Goal: Information Seeking & Learning: Learn about a topic

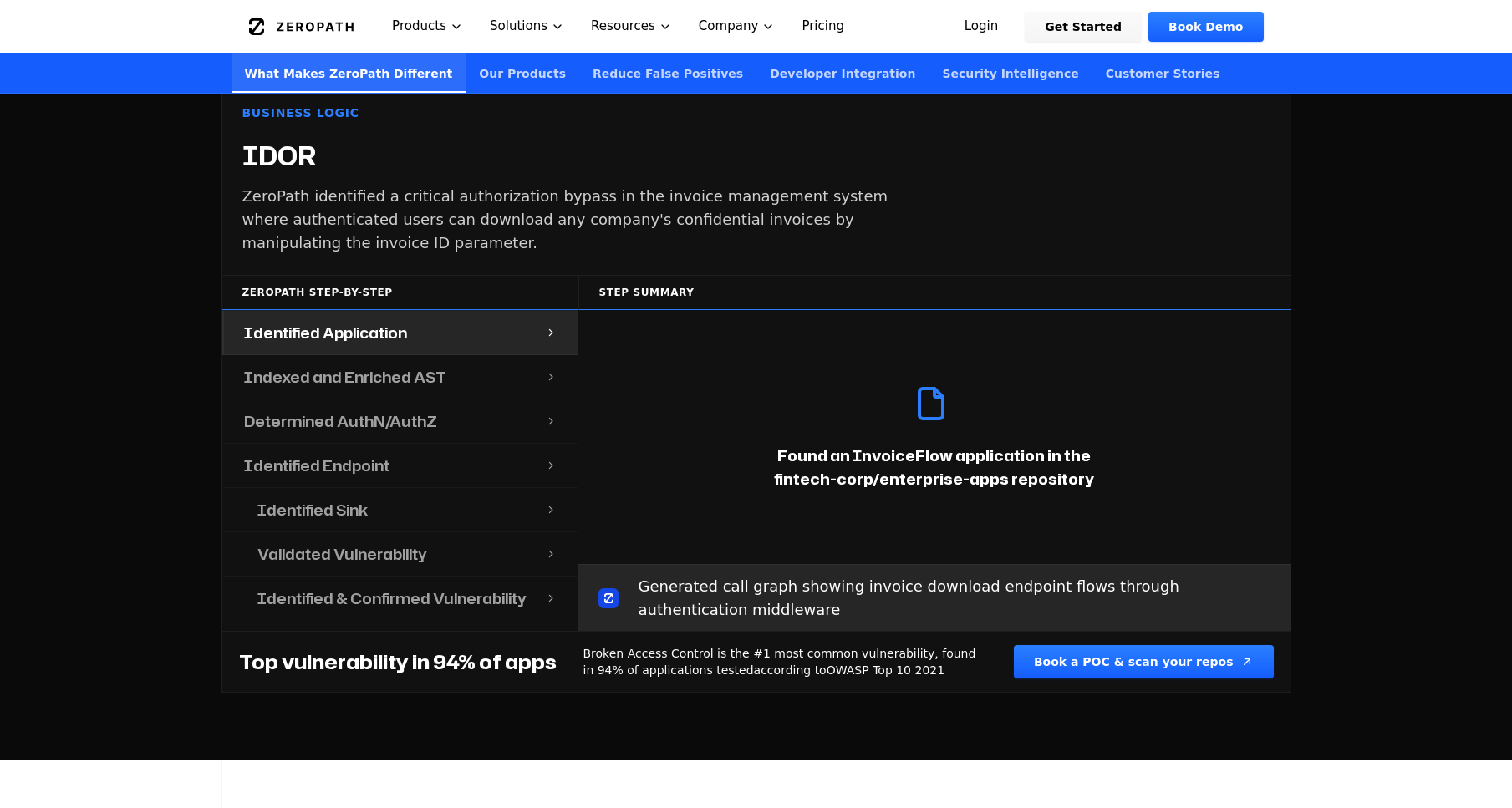
scroll to position [1773, 0]
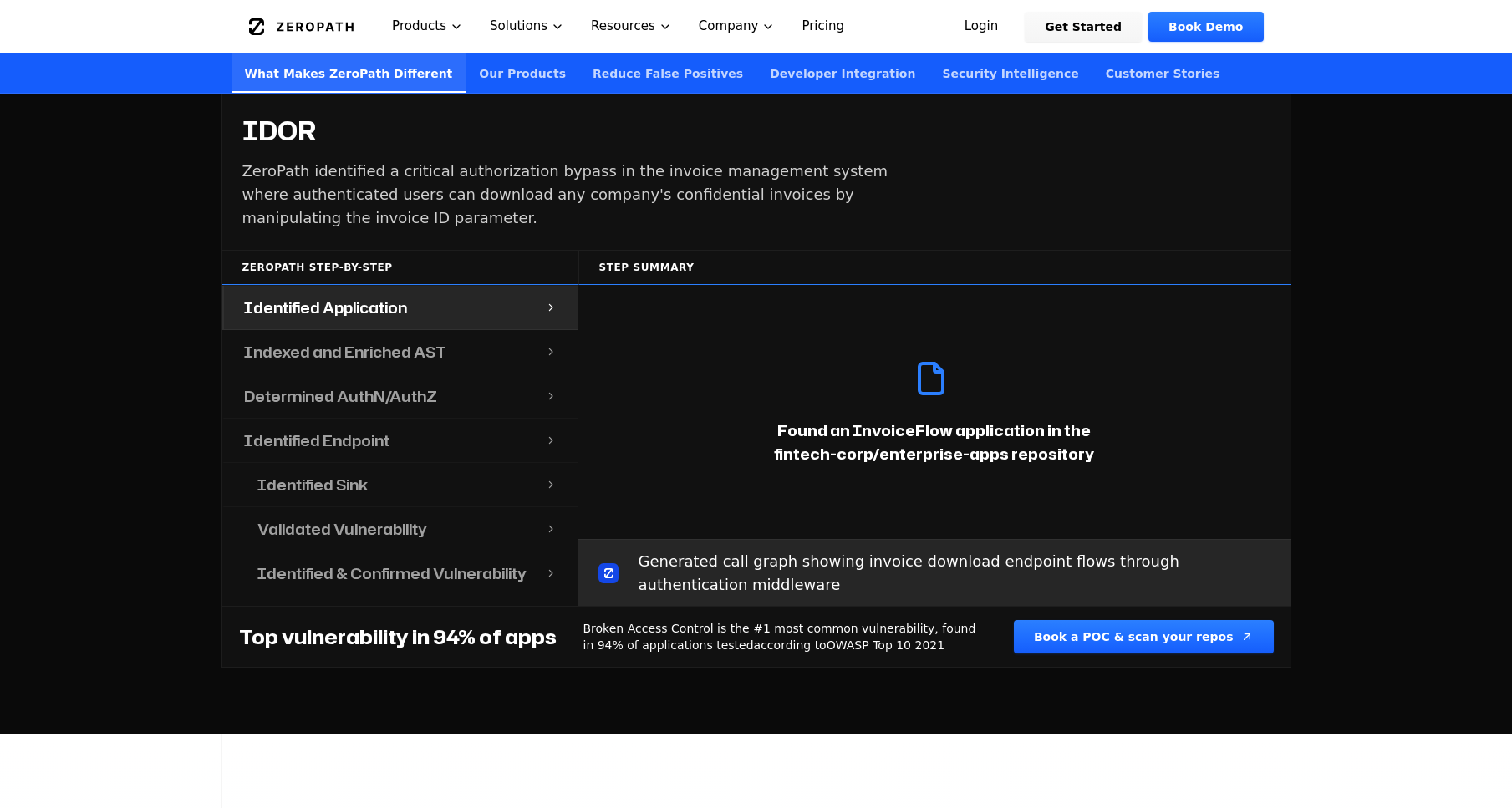
click at [349, 428] on h4 "Identified Endpoint" at bounding box center [316, 440] width 145 height 23
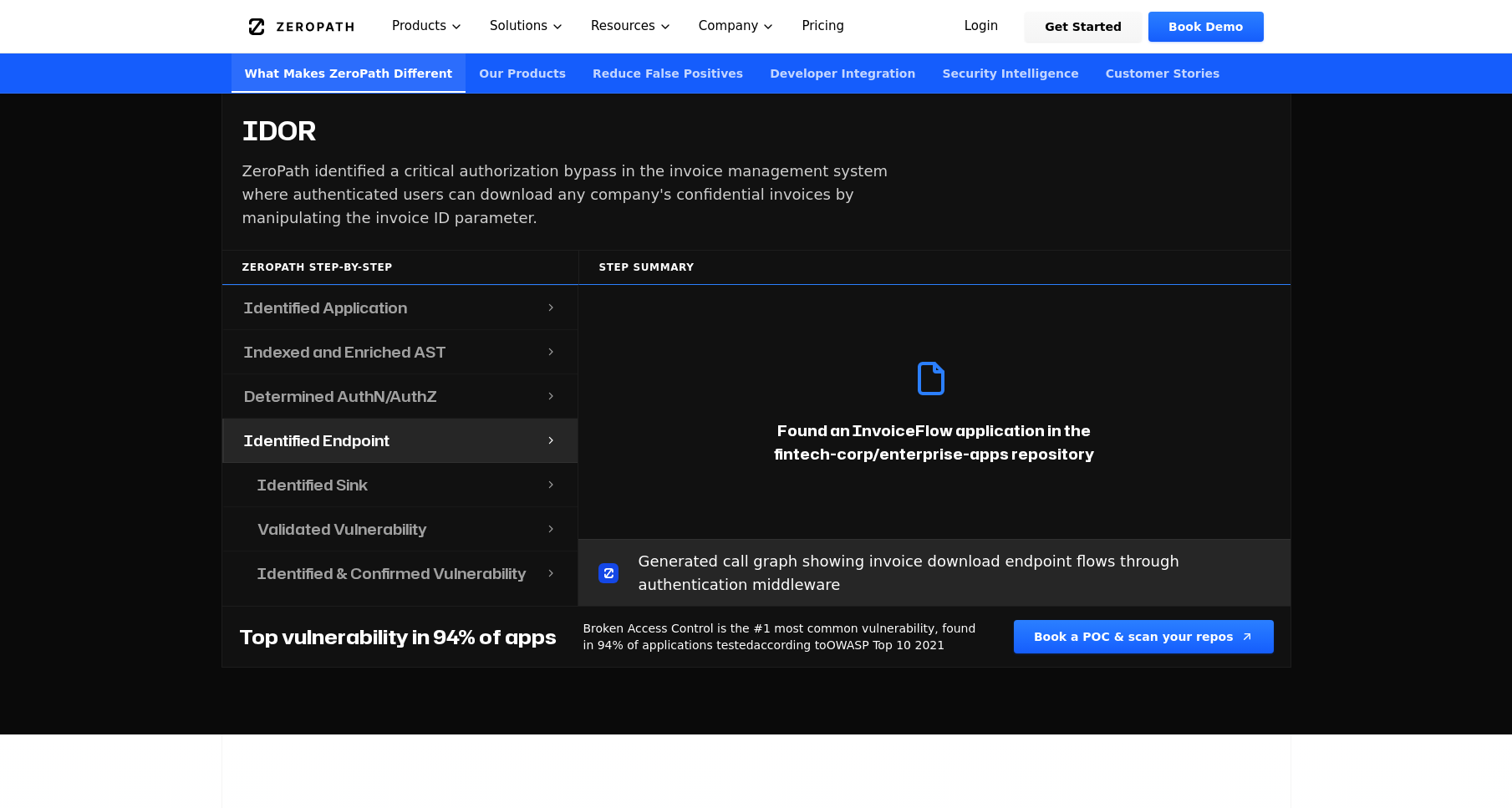
click at [382, 340] on h4 "Indexed and Enriched AST" at bounding box center [345, 352] width 203 height 23
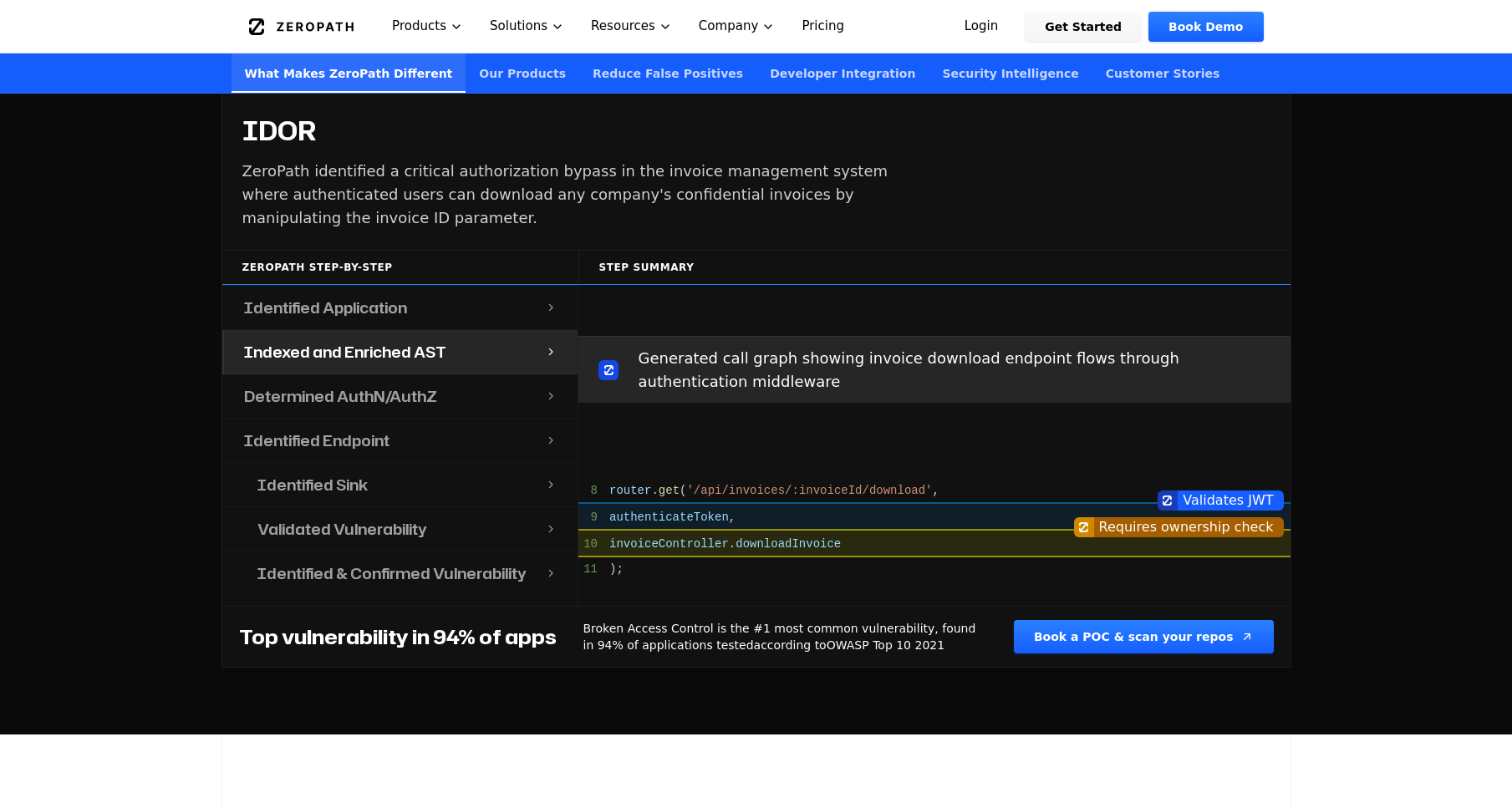
scroll to position [254, 0]
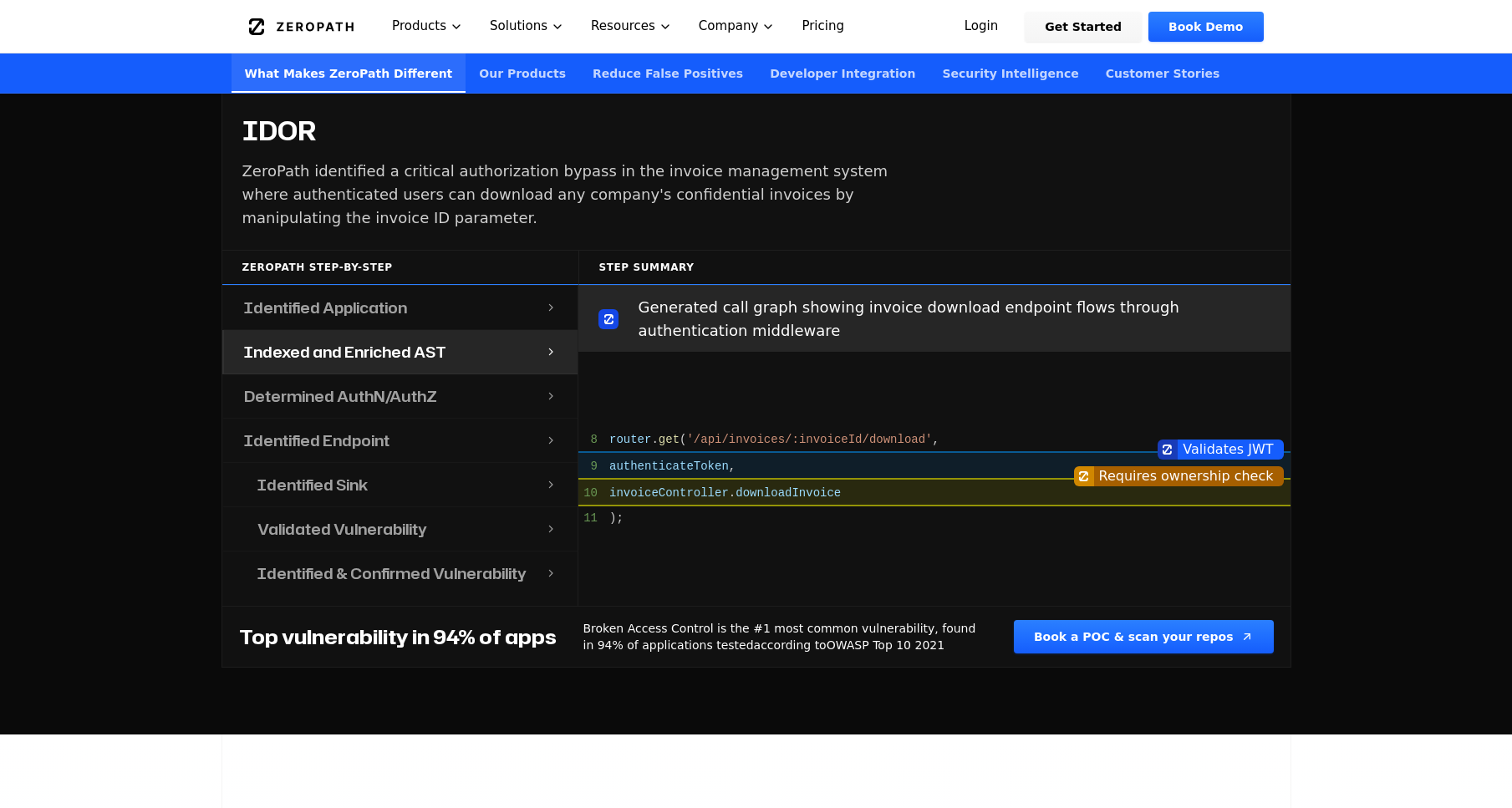
click at [267, 384] on h4 "Determined AuthN/AuthZ" at bounding box center [340, 396] width 193 height 23
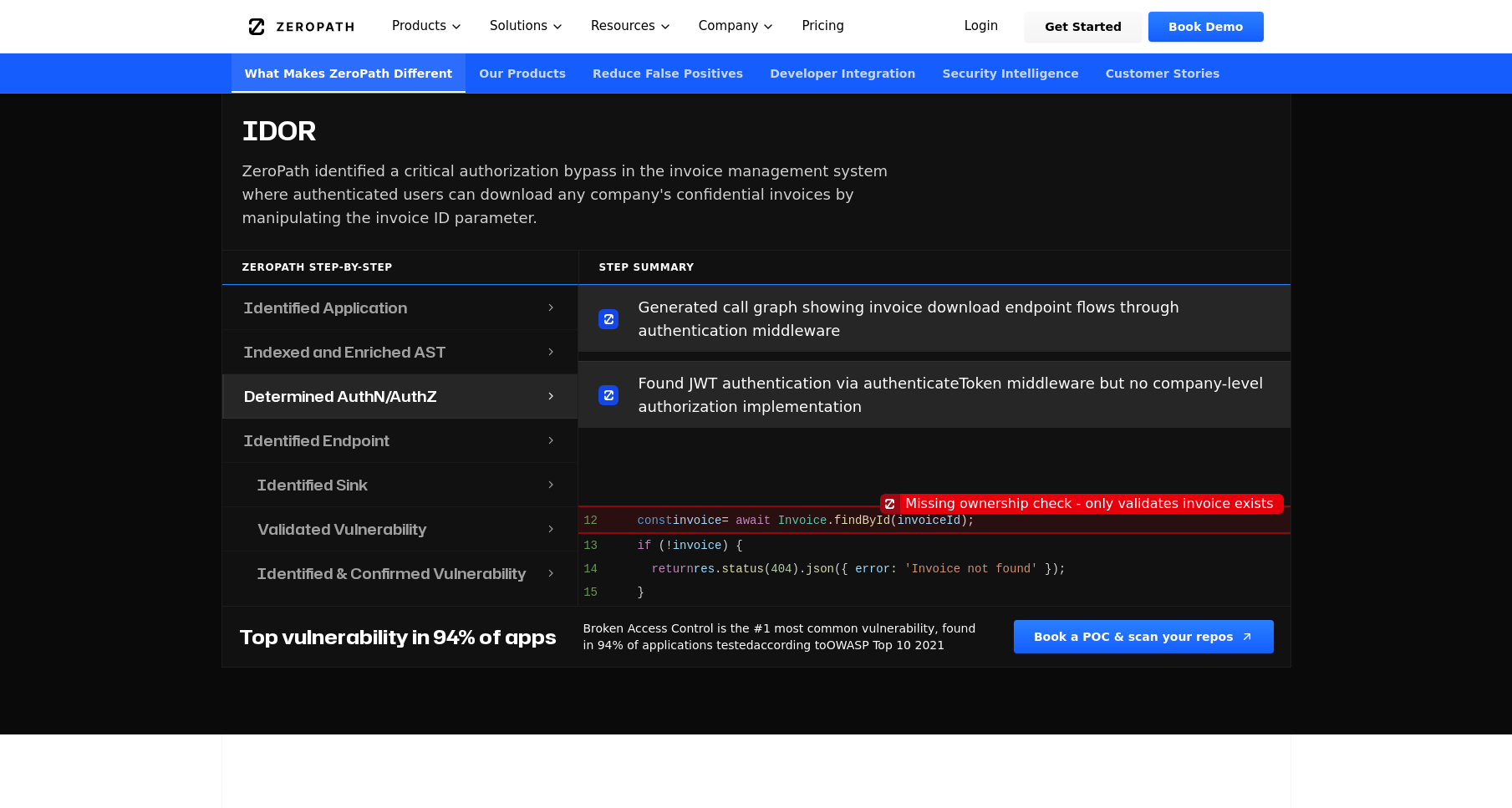
scroll to position [575, 0]
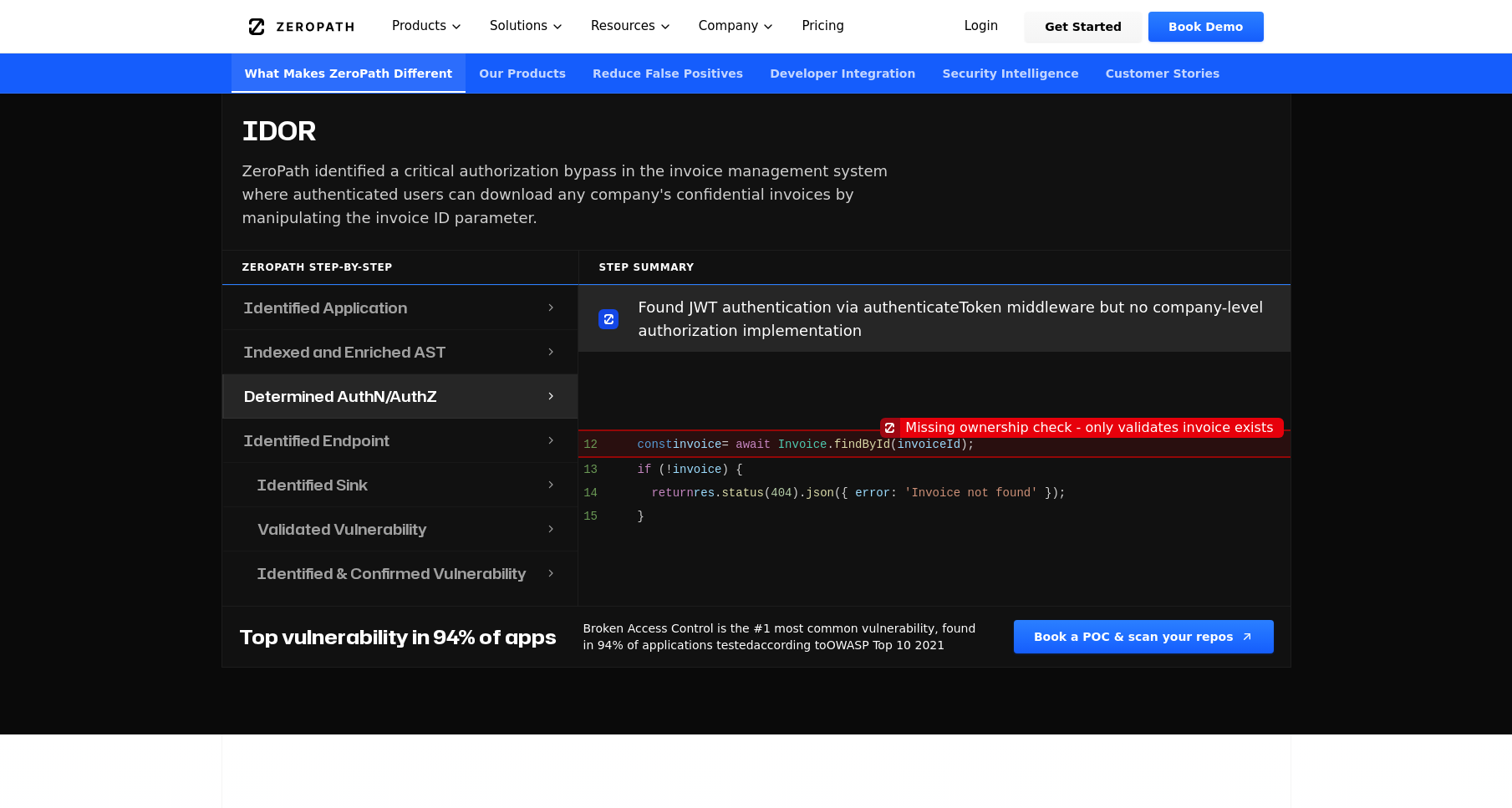
click at [317, 473] on h4 "Identified Sink" at bounding box center [312, 484] width 110 height 23
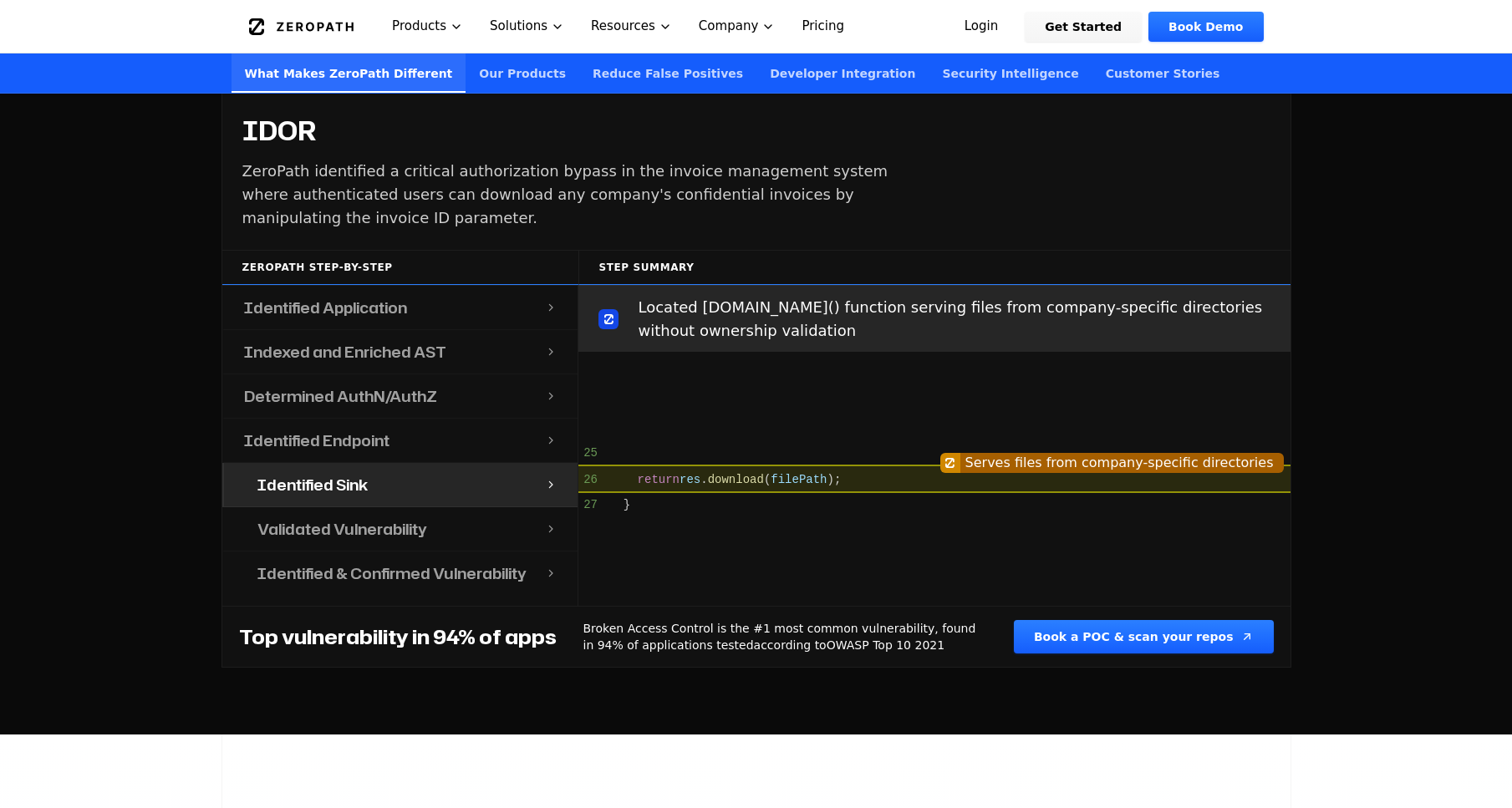
click at [318, 518] on h4 "Validated Vulnerability" at bounding box center [342, 529] width 170 height 23
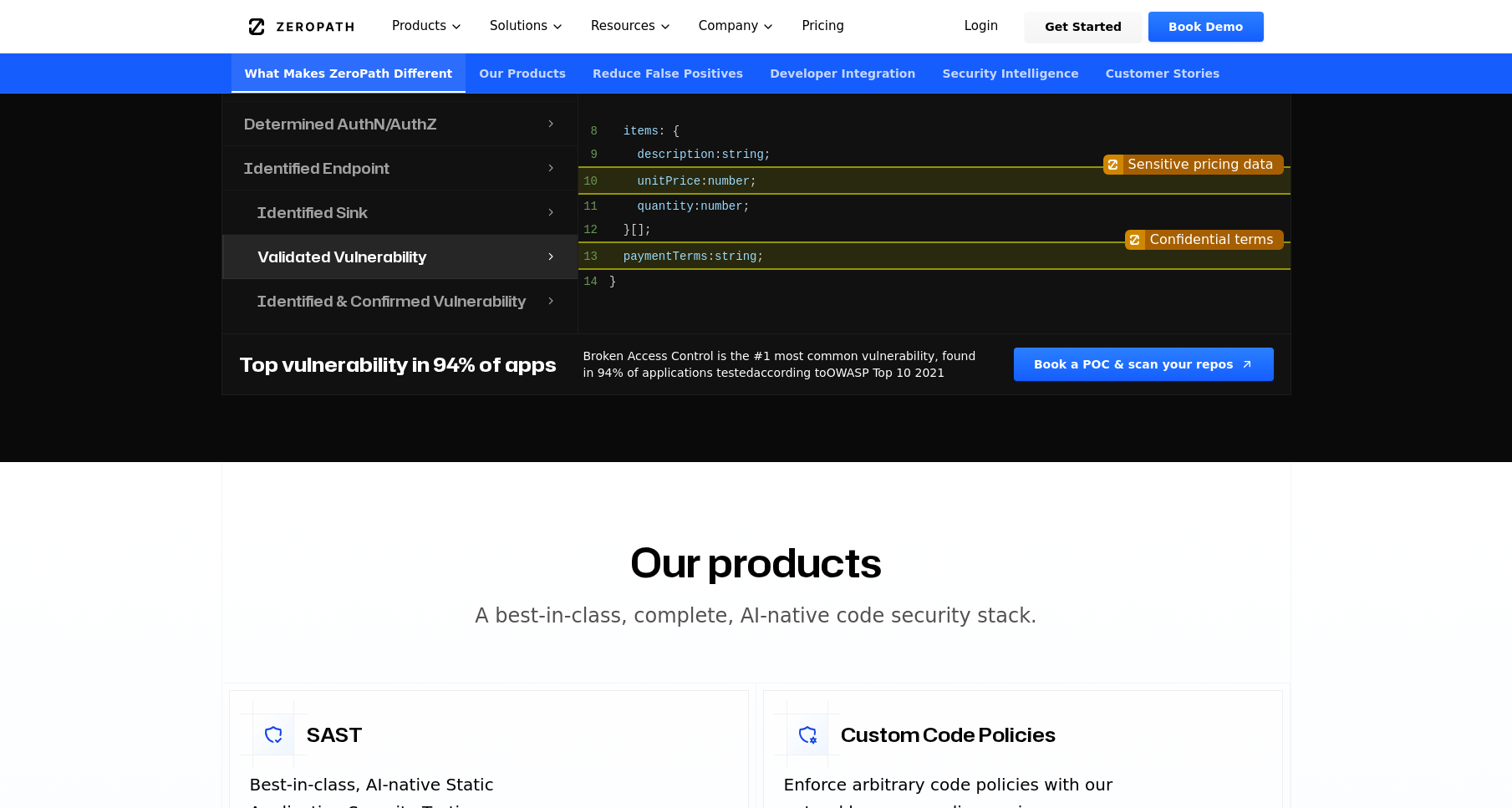
scroll to position [2105, 0]
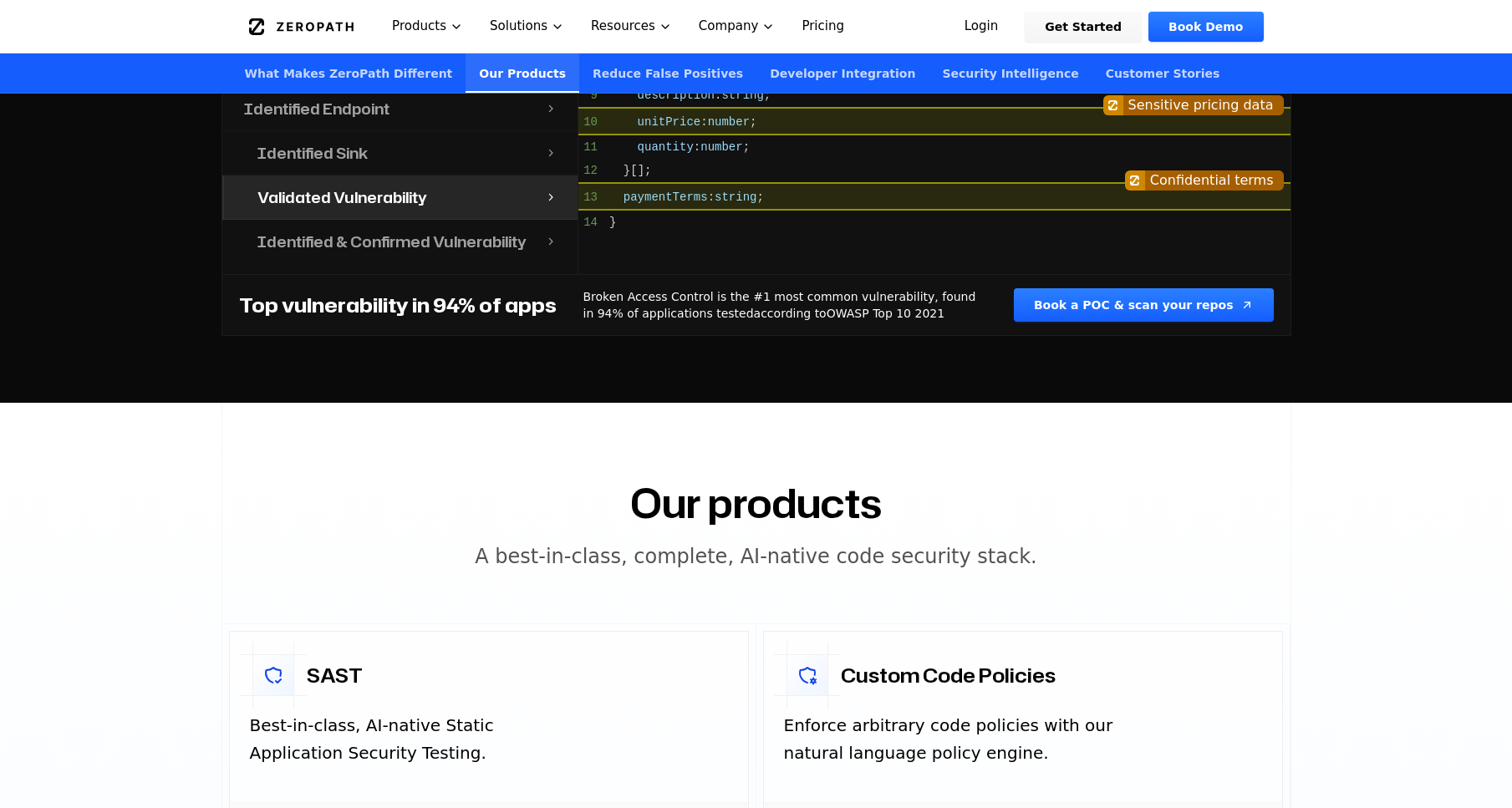
click at [370, 230] on h4 "Identified & Confirmed Vulnerability" at bounding box center [392, 241] width 269 height 23
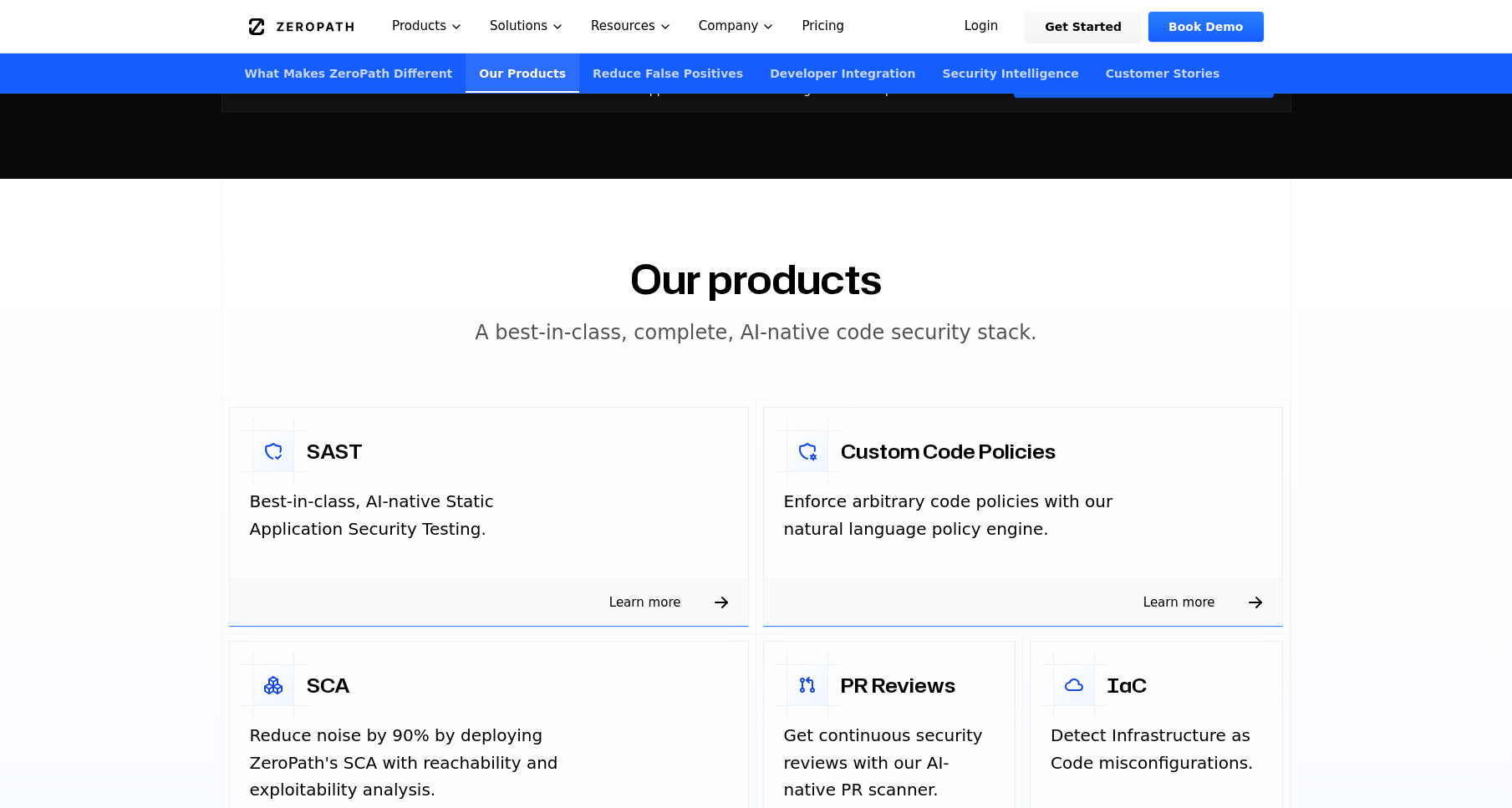
scroll to position [2332, 0]
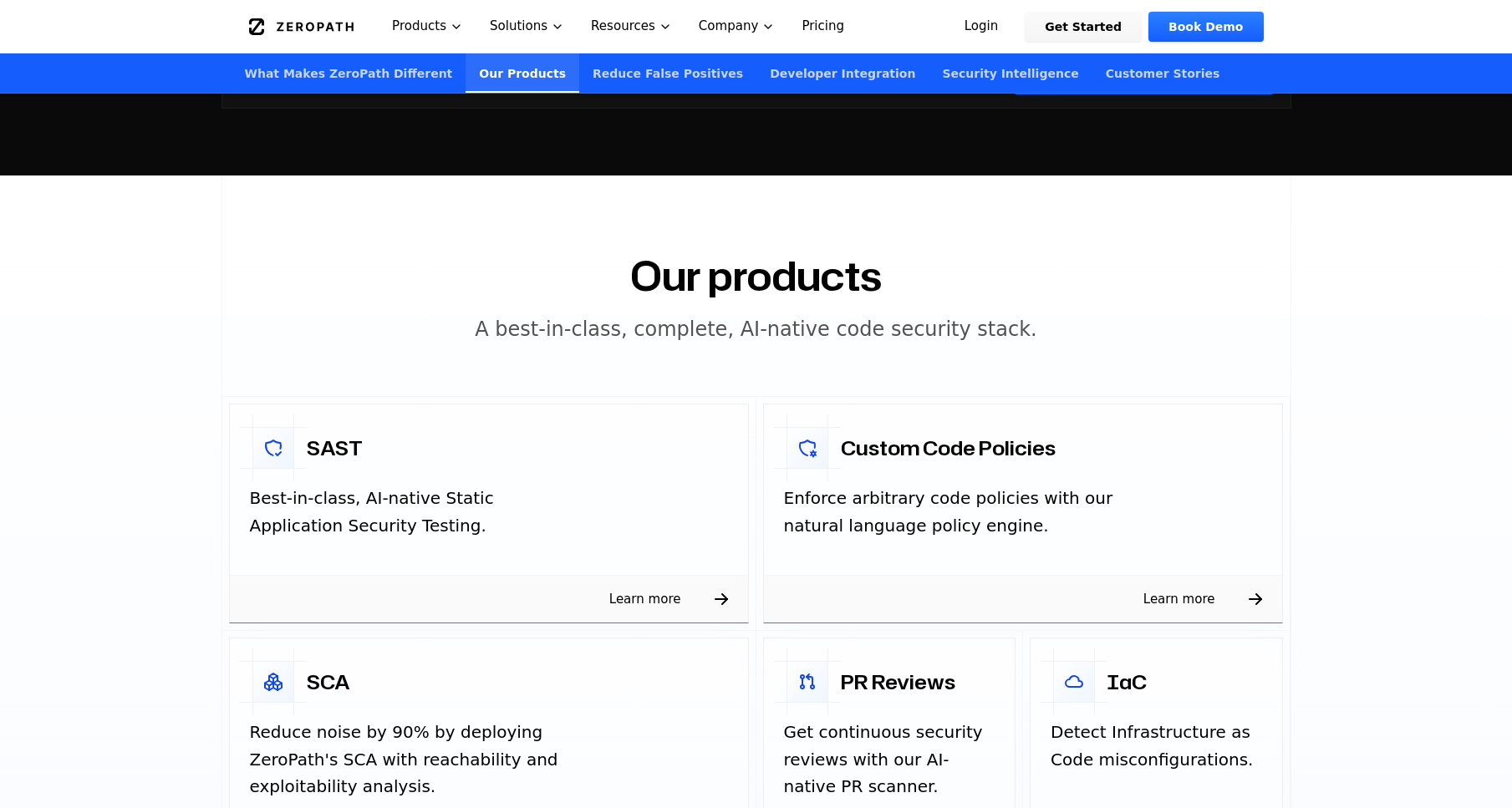
click at [1031, 445] on div "Custom Code Policies" at bounding box center [1022, 443] width 518 height 77
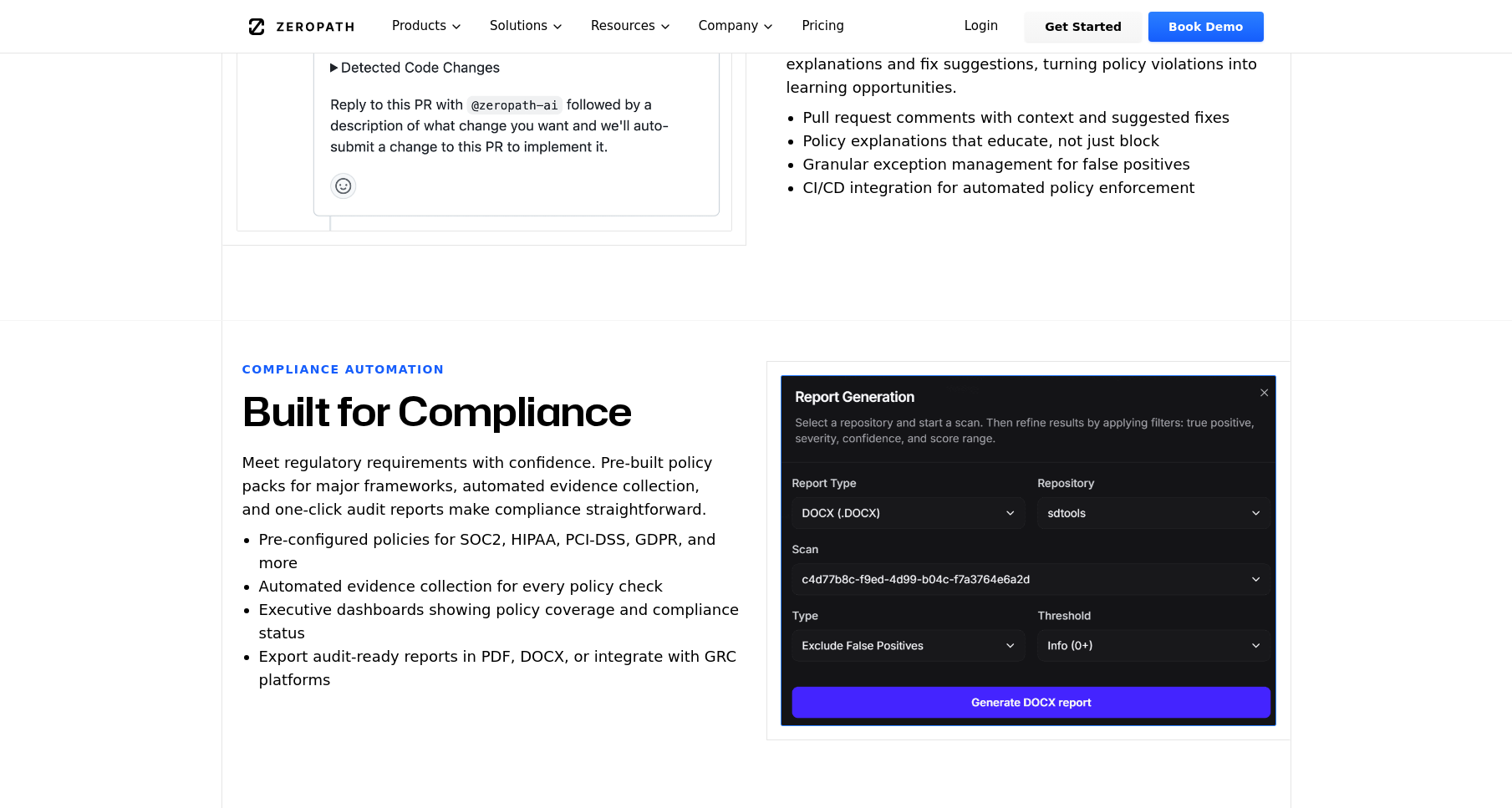
scroll to position [2421, 0]
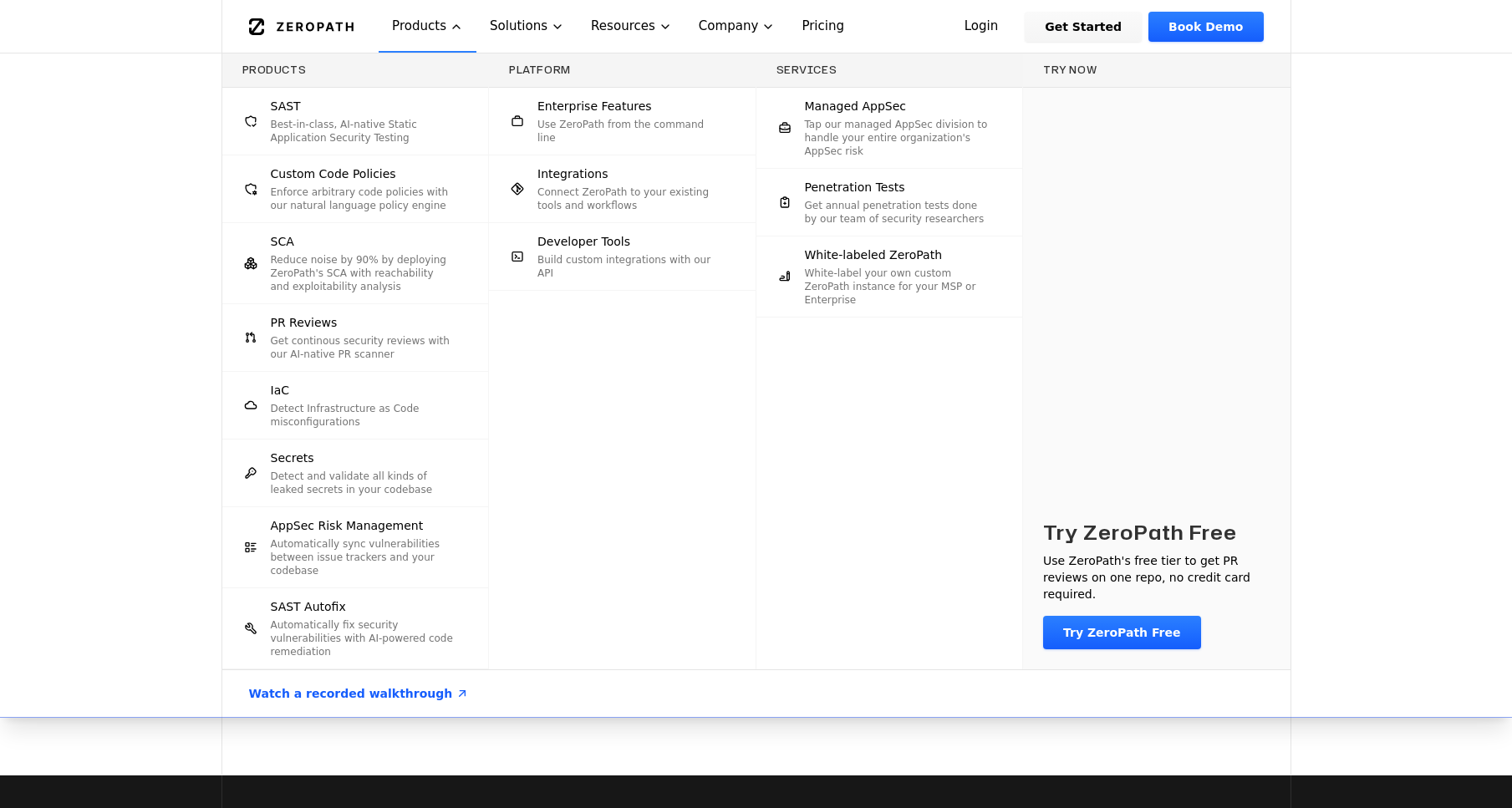
click at [274, 246] on span "SCA" at bounding box center [282, 241] width 23 height 16
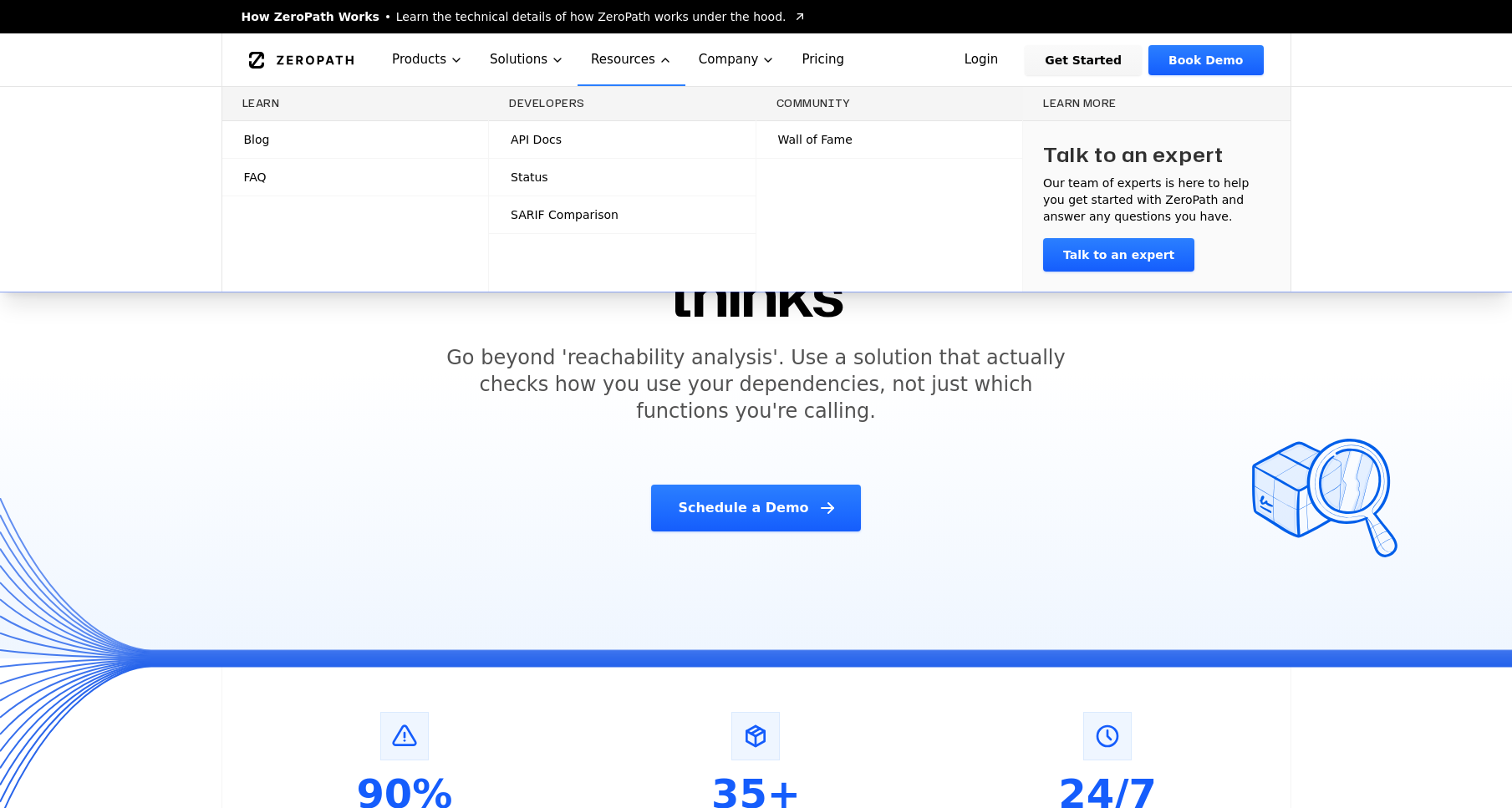
click at [568, 216] on span "SARIF Comparison" at bounding box center [565, 214] width 108 height 16
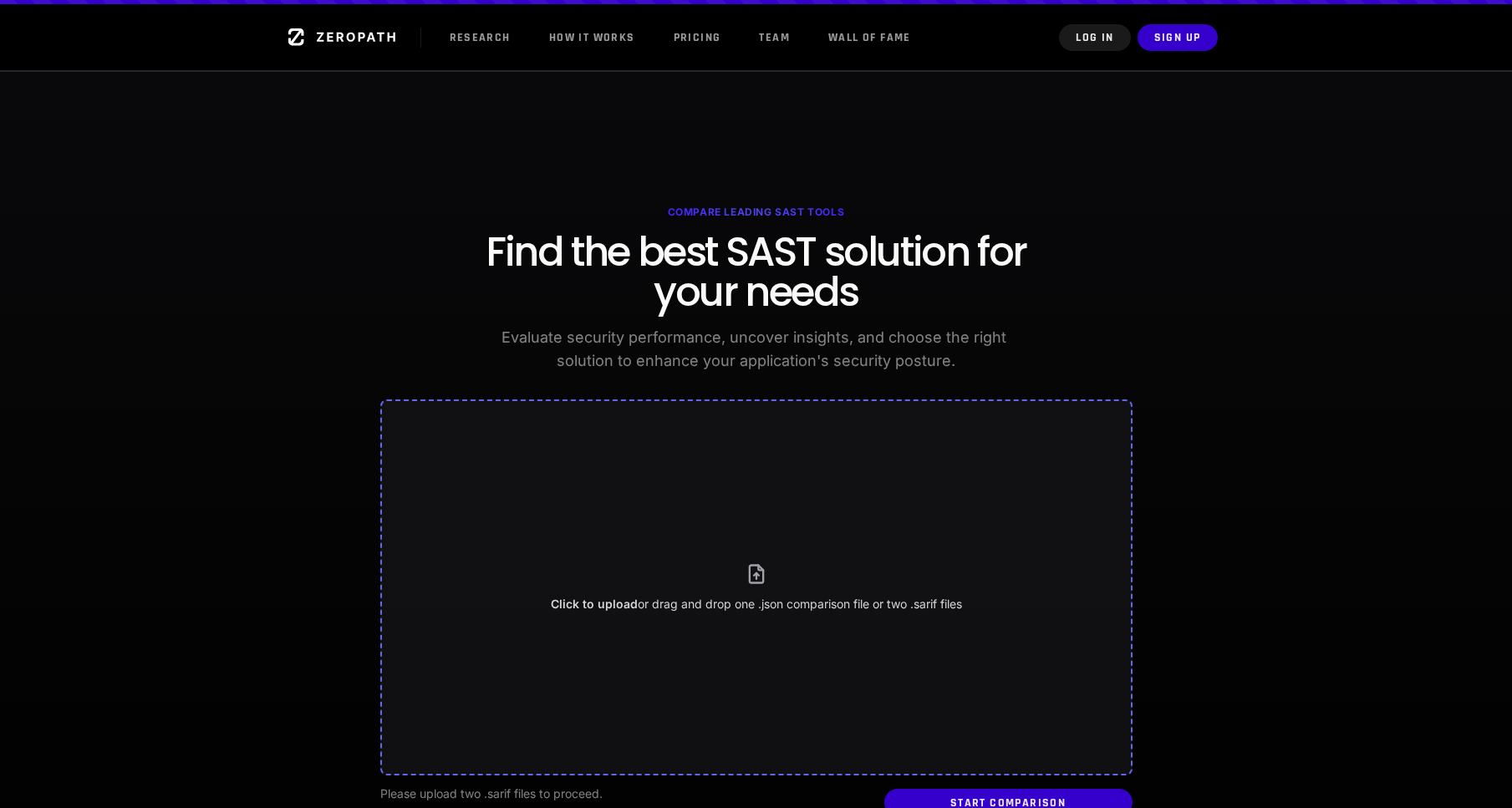
scroll to position [468, 0]
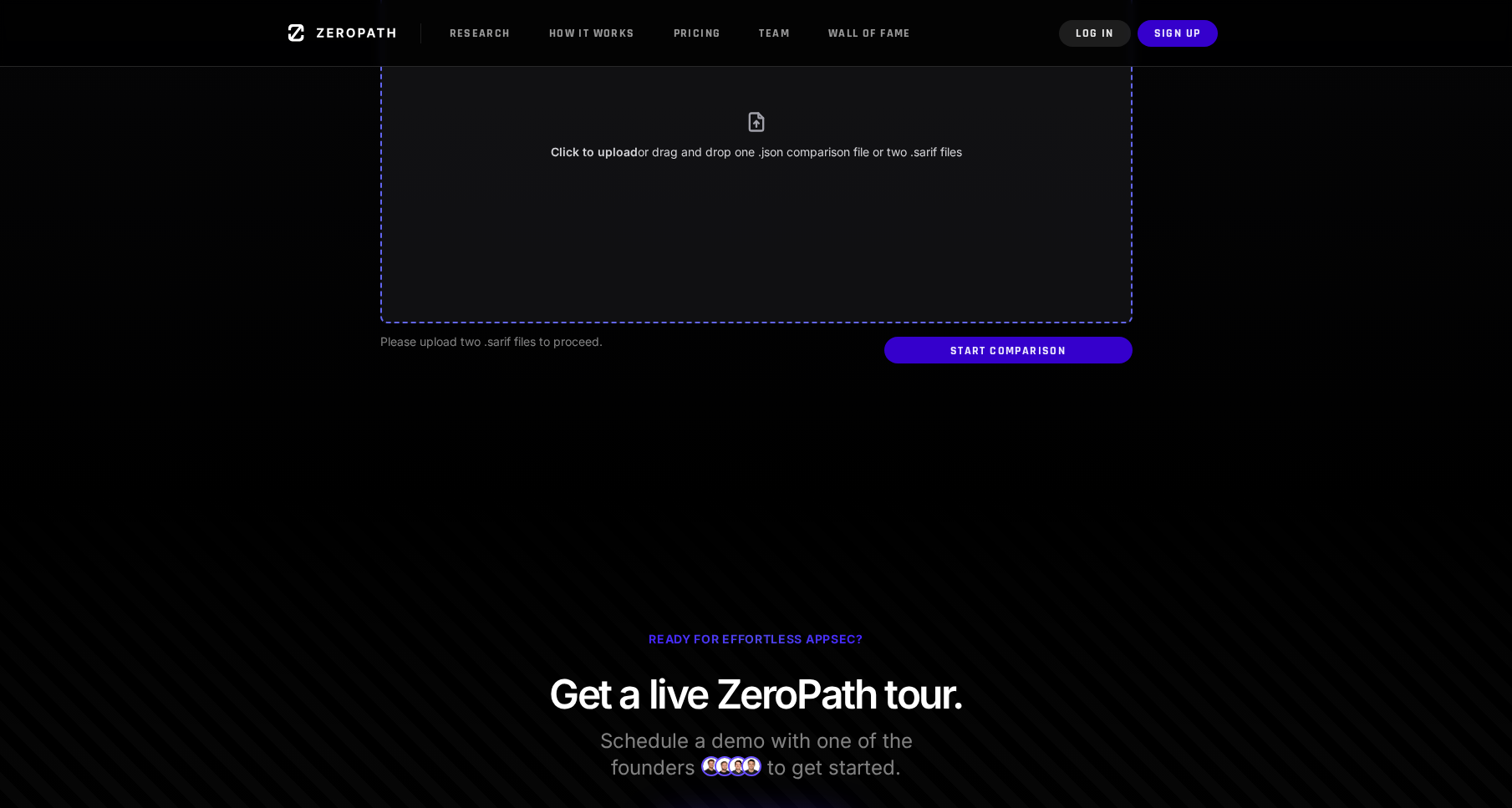
click at [833, 181] on button "Click to upload or drag and drop one .json comparison file or two .sarif files" at bounding box center [756, 135] width 752 height 377
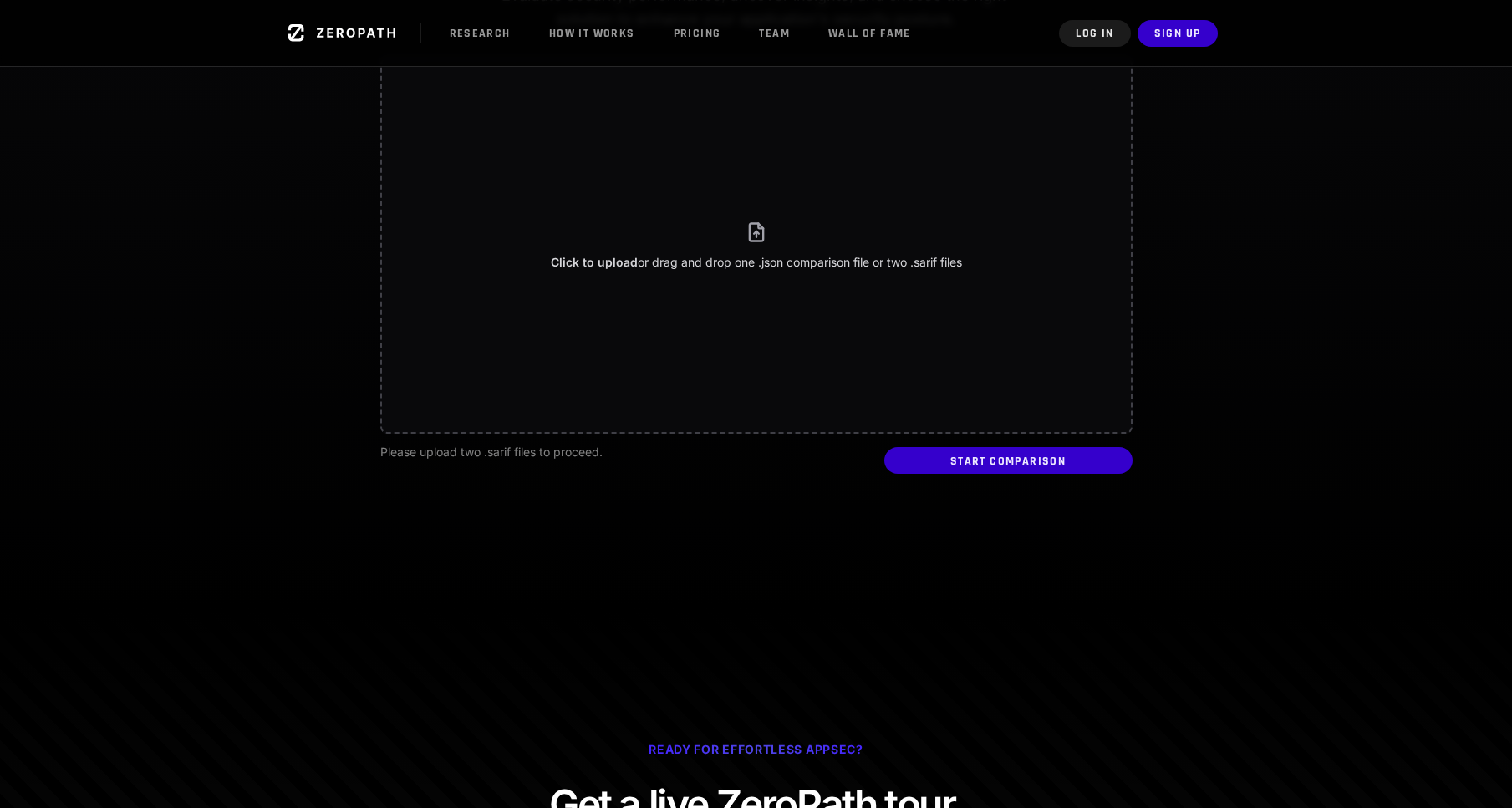
scroll to position [0, 0]
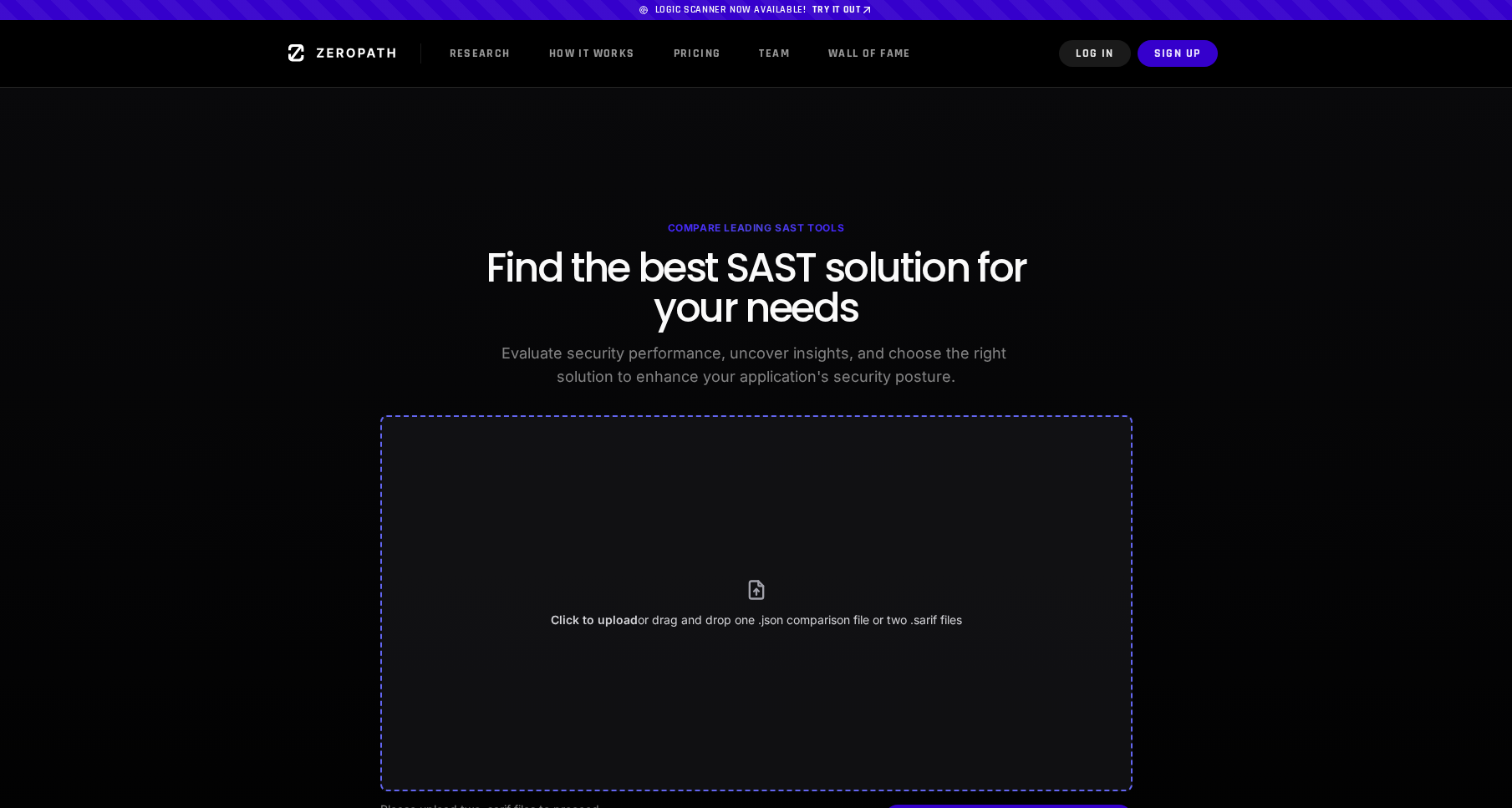
click at [774, 518] on button "Click to upload or drag and drop one .json comparison file or two .sarif files" at bounding box center [756, 603] width 752 height 377
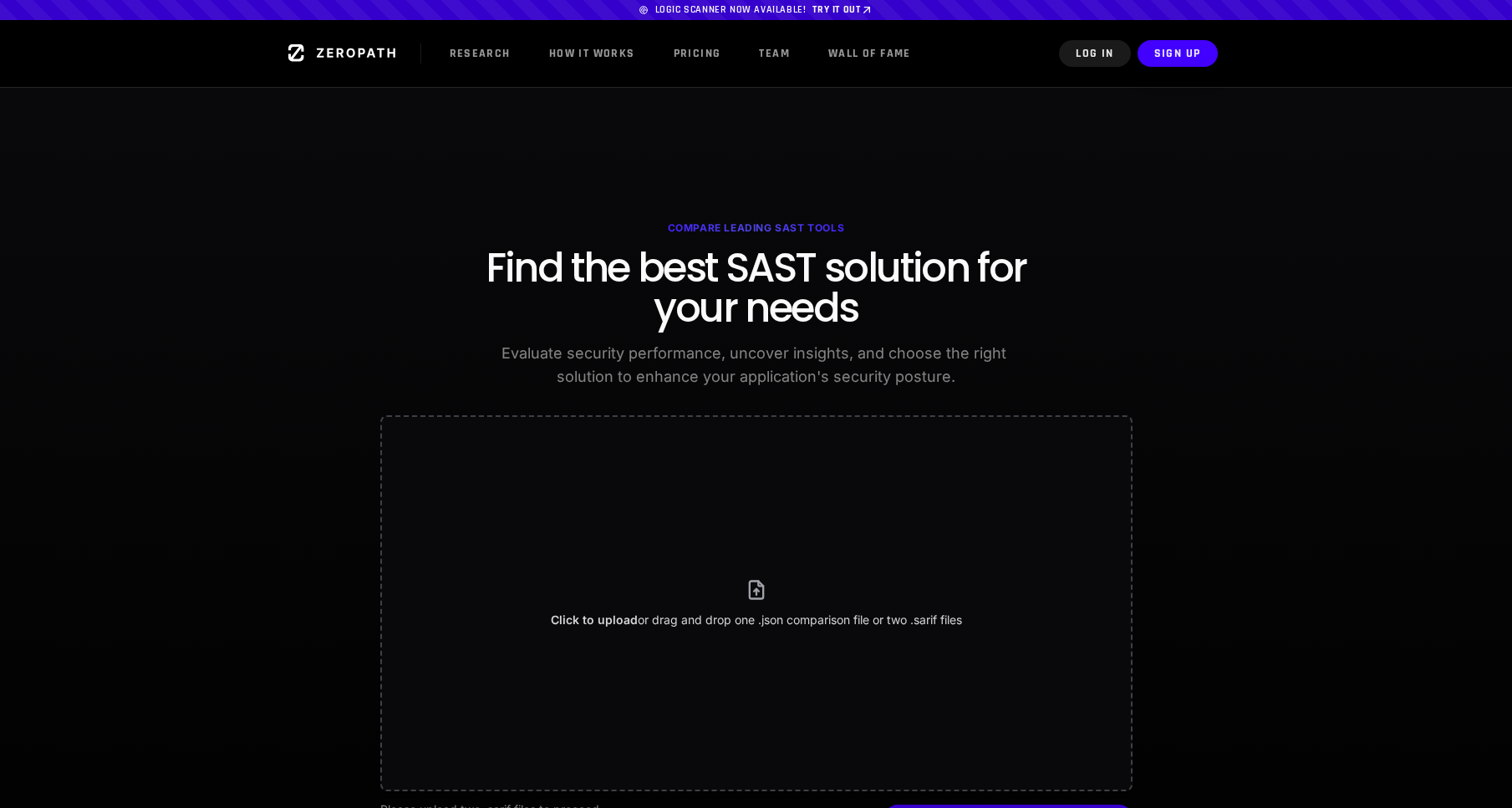
click at [1189, 62] on button "Sign Up" at bounding box center [1178, 54] width 81 height 27
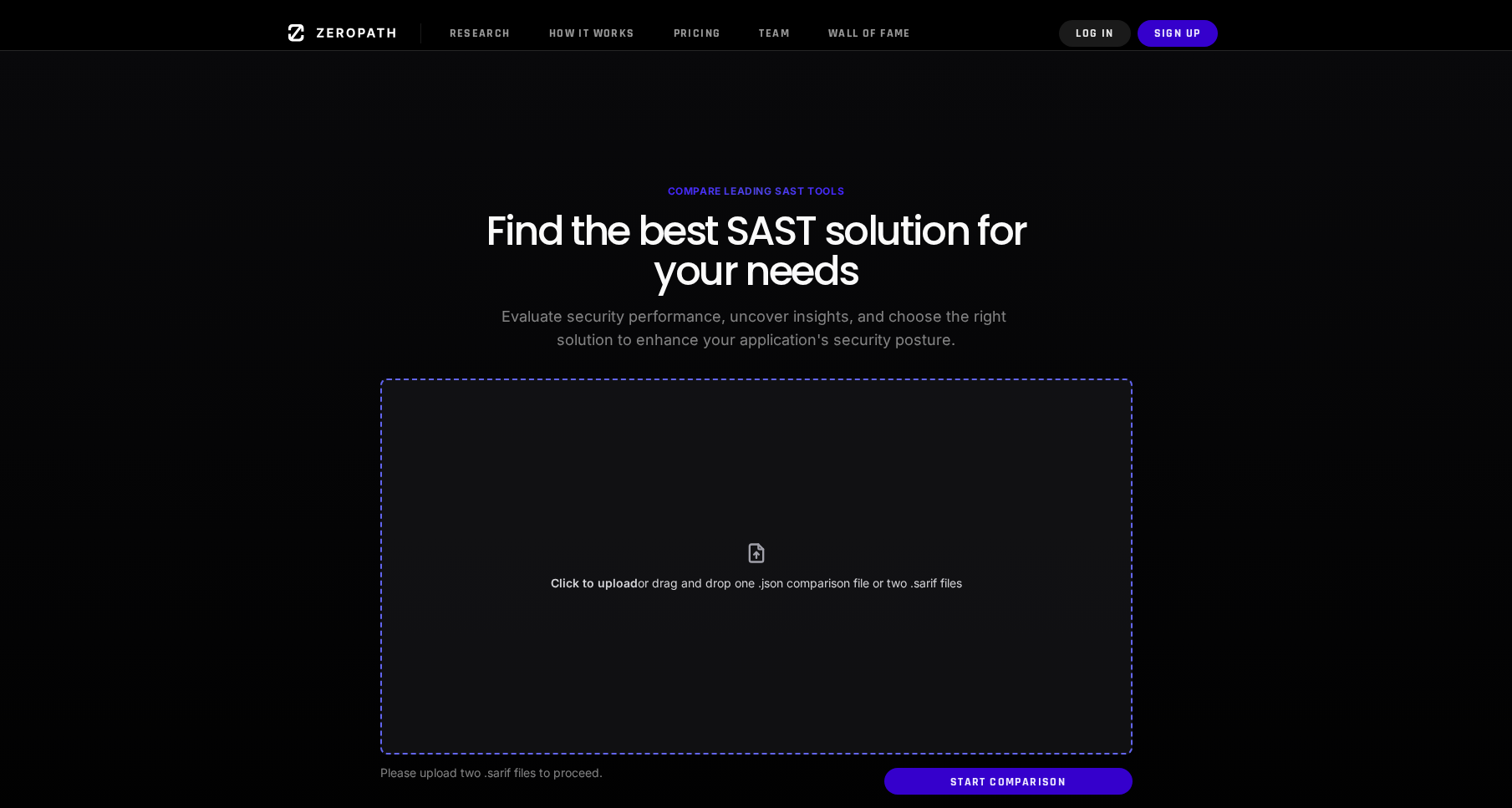
scroll to position [434, 0]
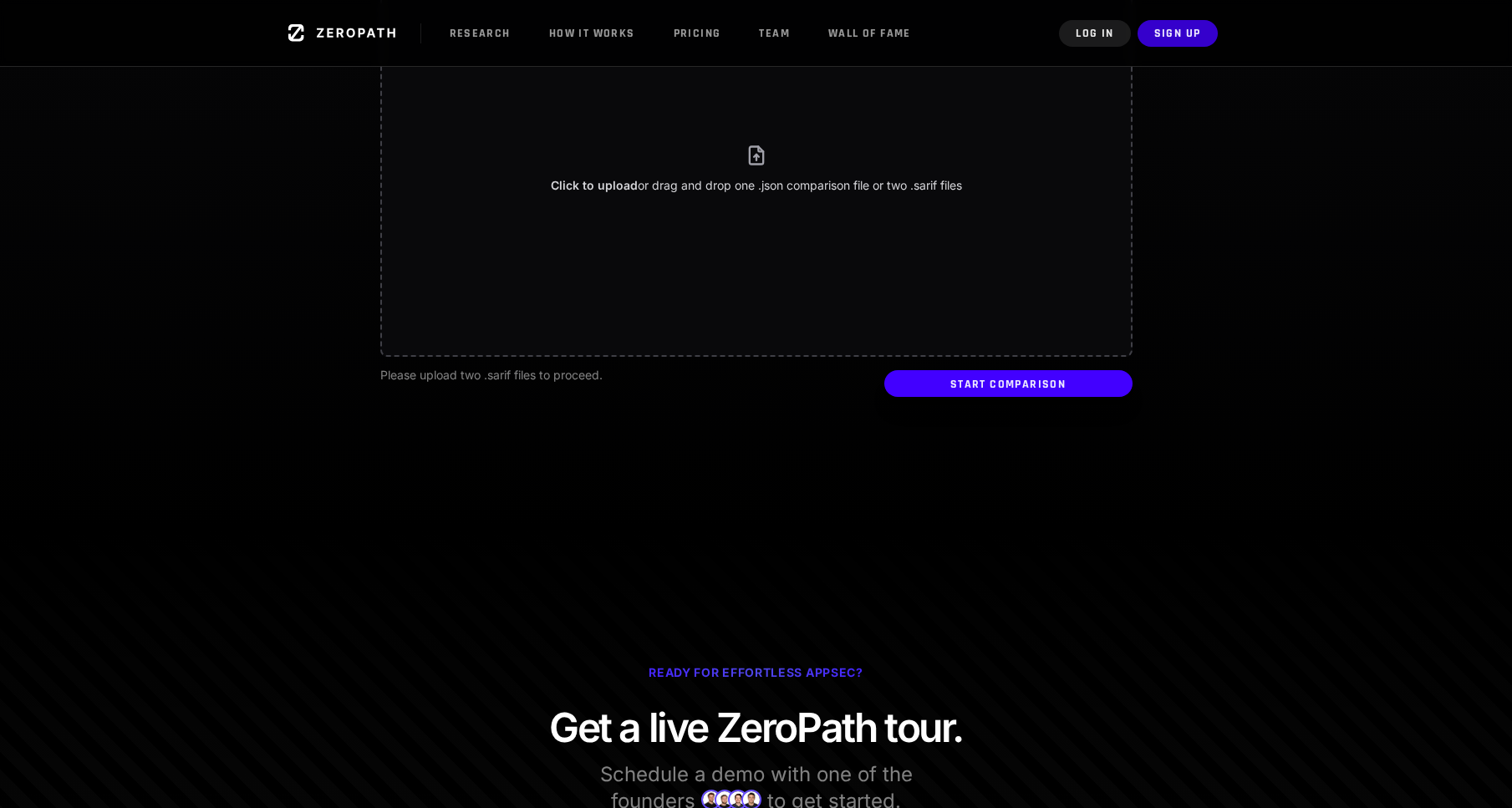
click at [976, 394] on button "Start Comparison" at bounding box center [1008, 383] width 248 height 27
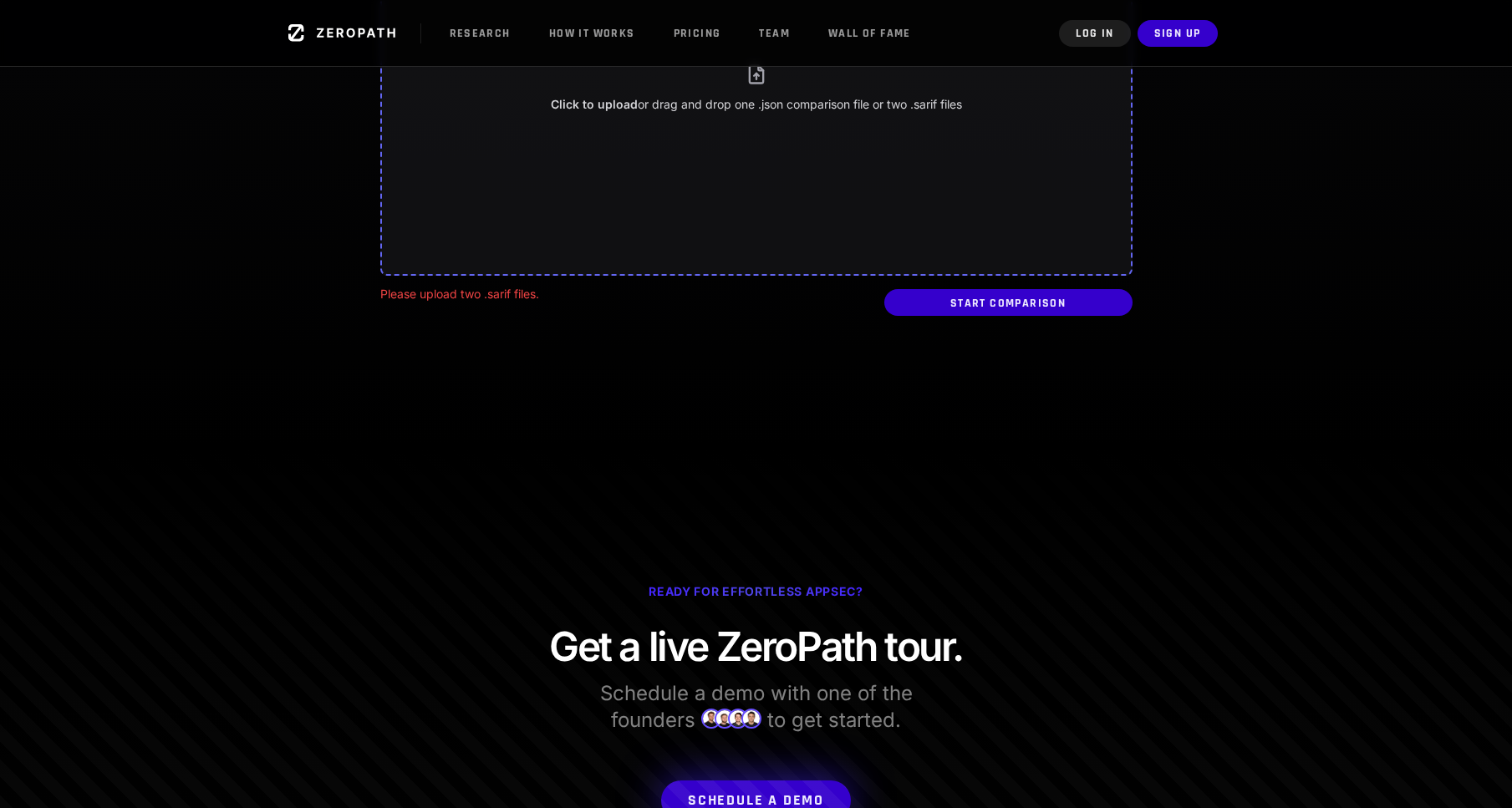
scroll to position [576, 0]
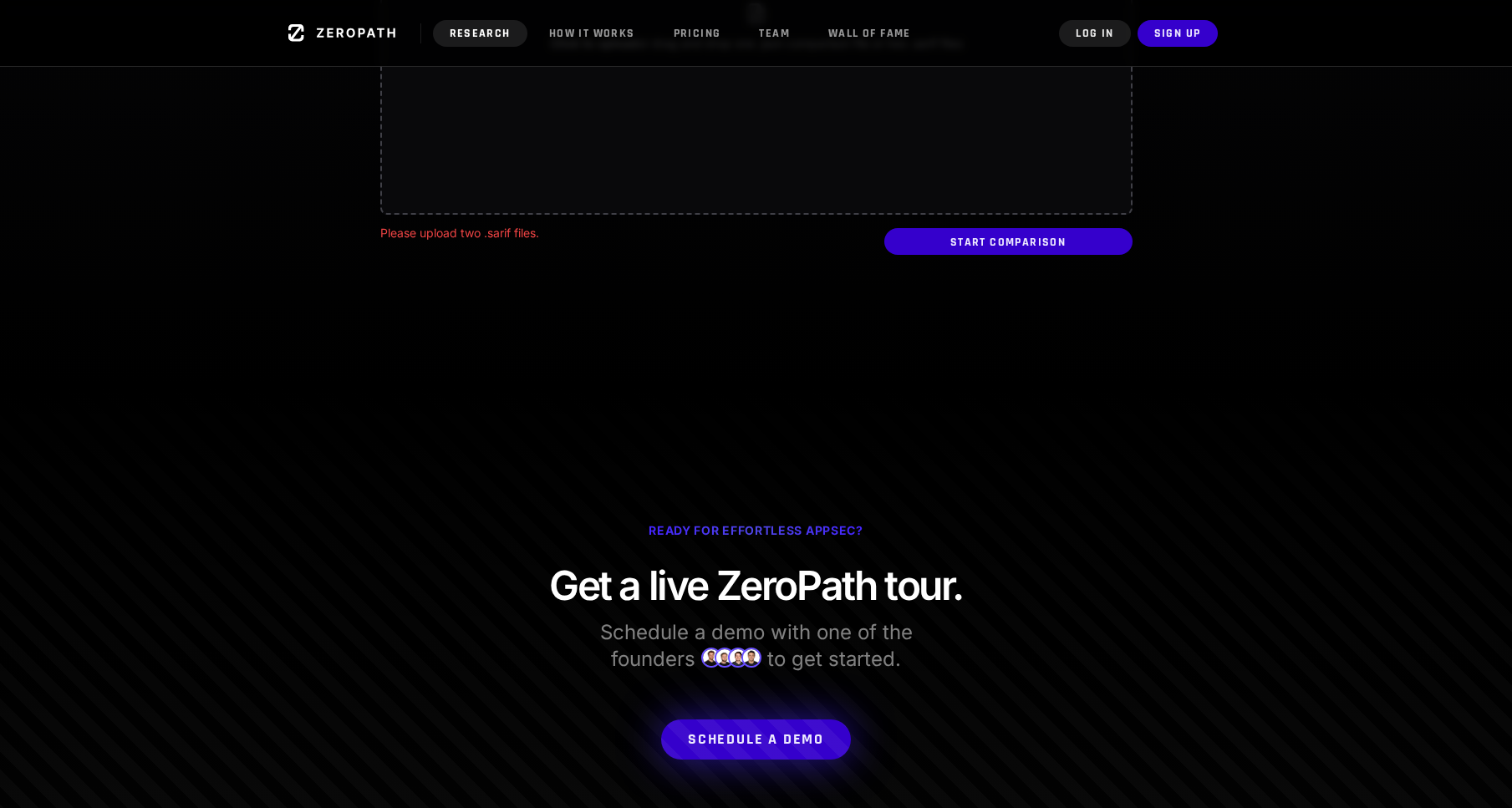
click at [490, 31] on link "Research" at bounding box center [480, 34] width 94 height 27
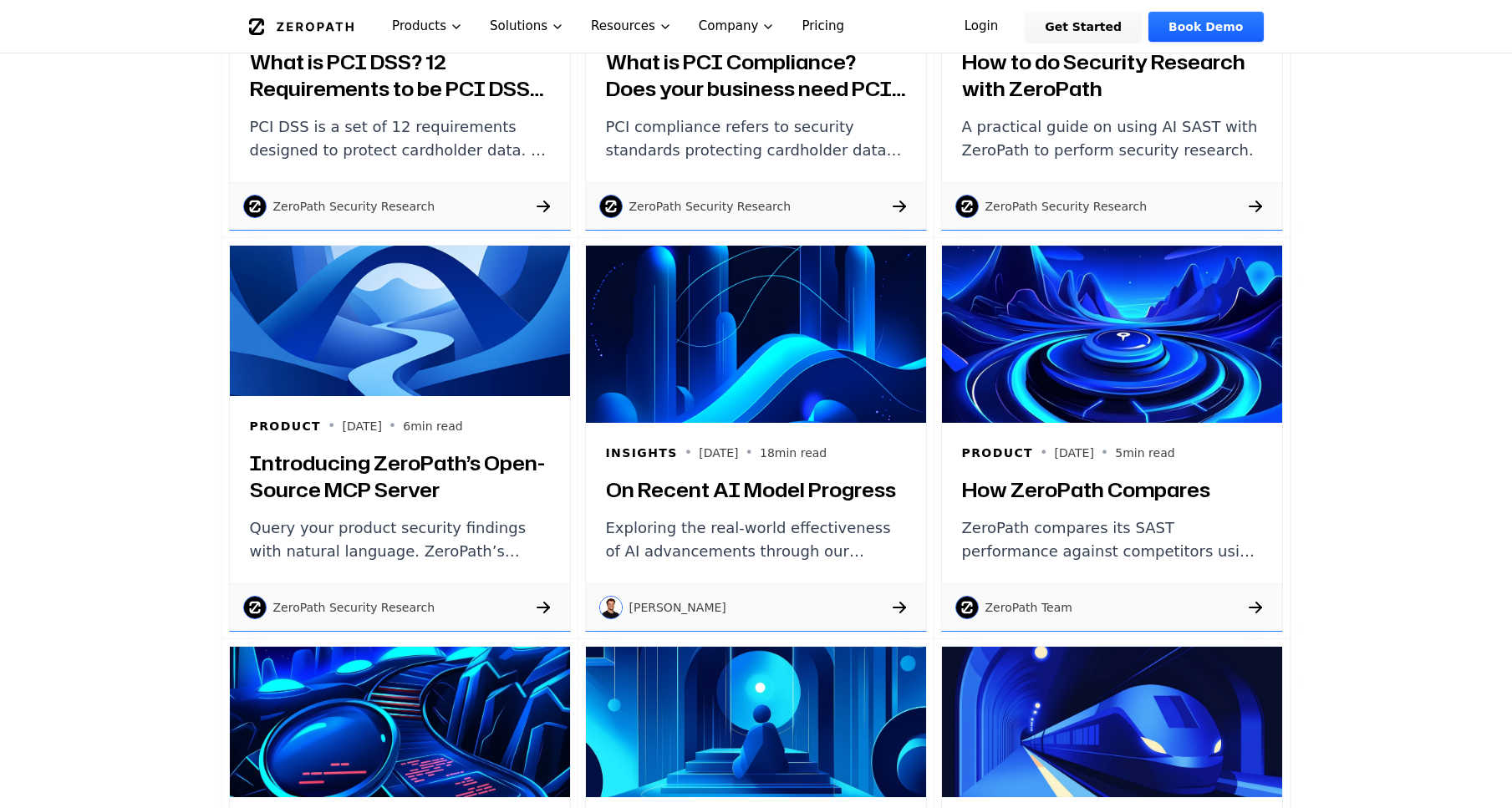
scroll to position [1364, 0]
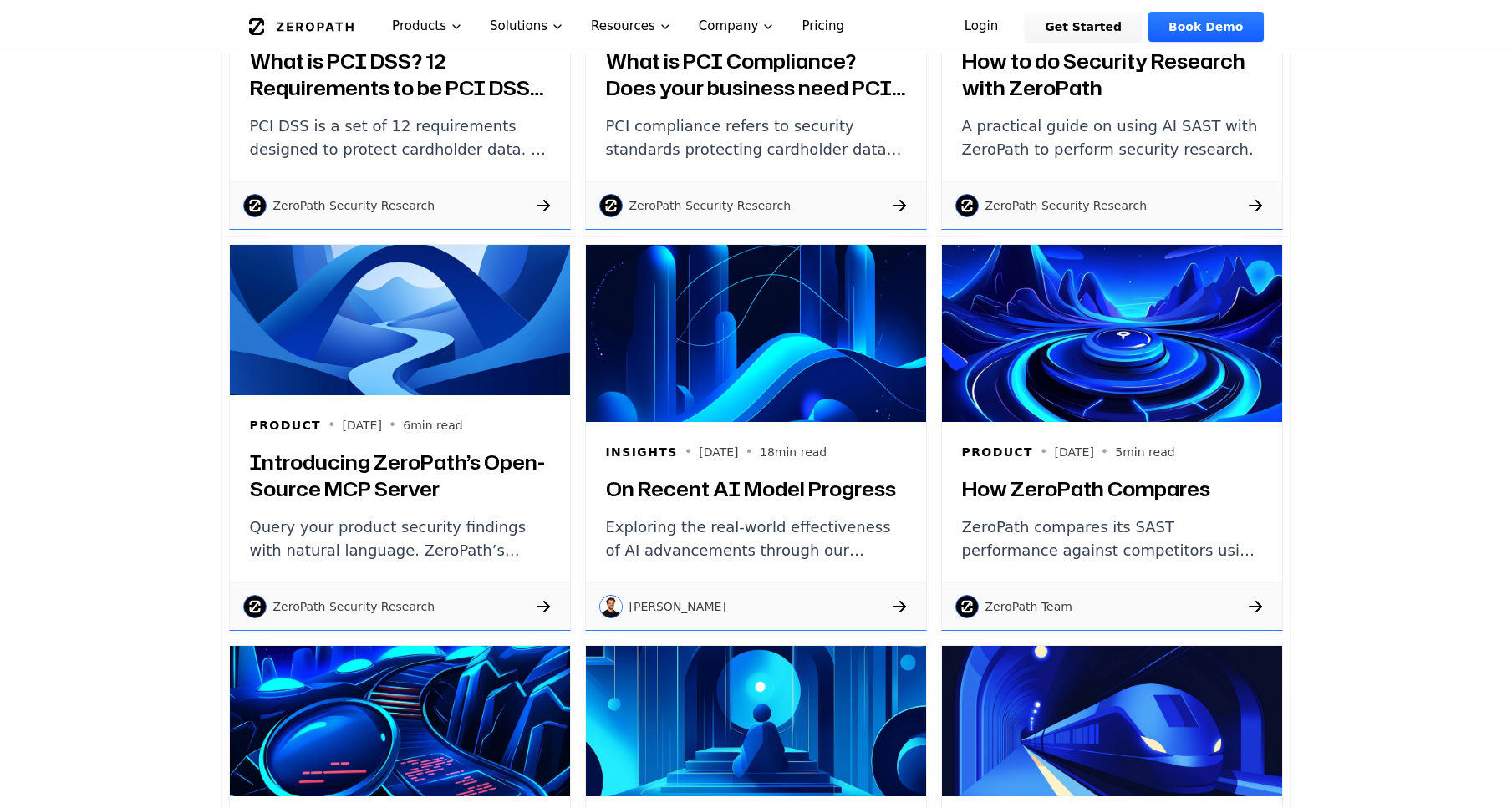
click at [451, 90] on h3 "What is PCI DSS? 12 Requirements to be PCI DSS Compliant" at bounding box center [400, 75] width 300 height 54
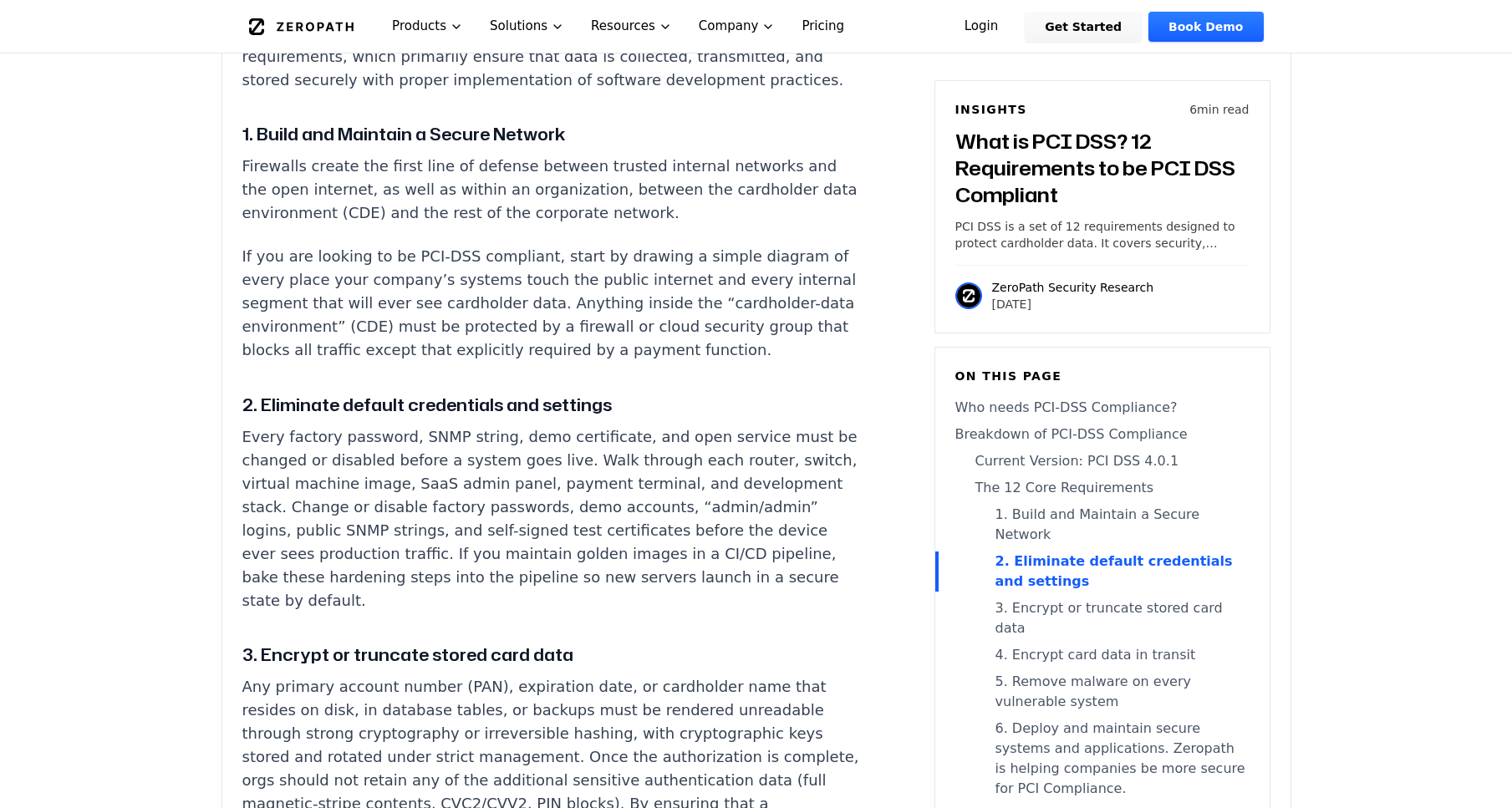
scroll to position [2516, 0]
